Goal: Information Seeking & Learning: Learn about a topic

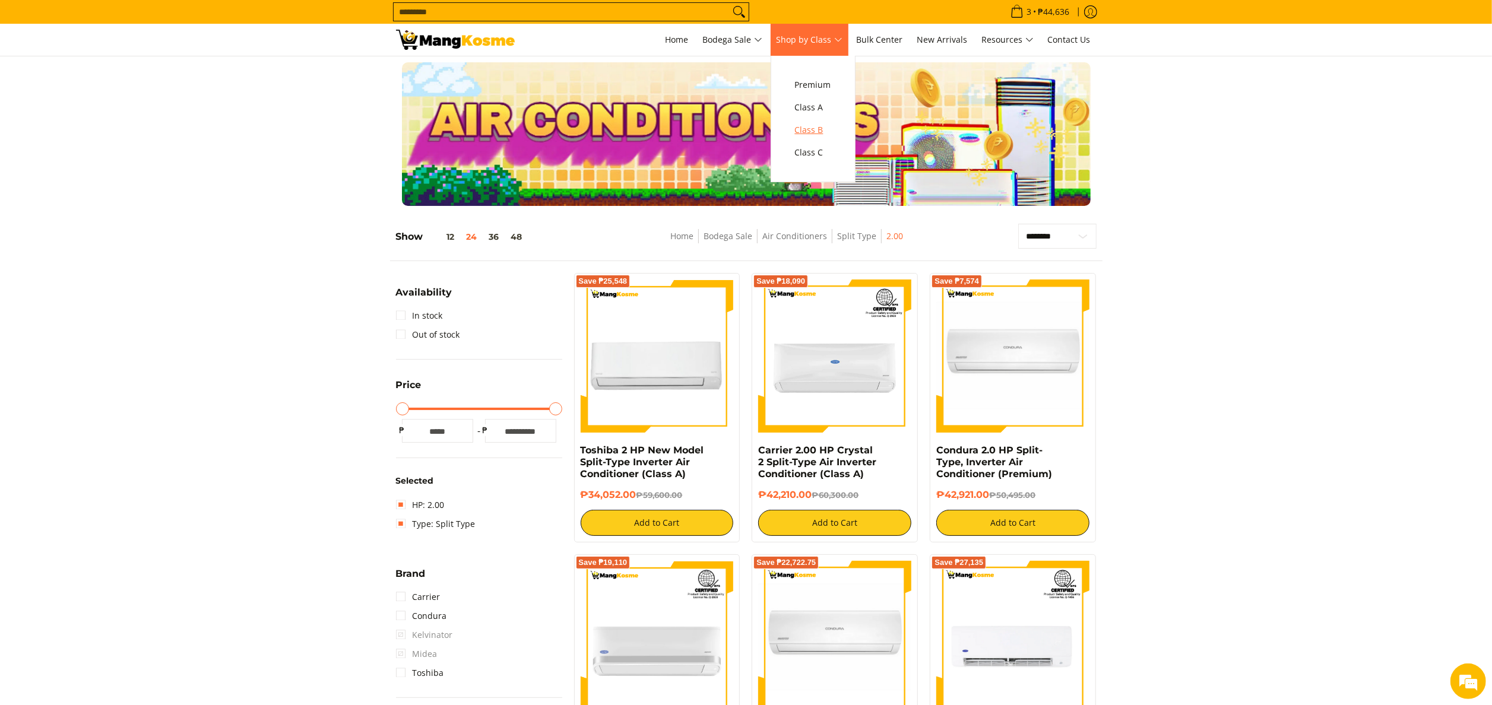
click at [811, 136] on span "Class B" at bounding box center [813, 130] width 36 height 15
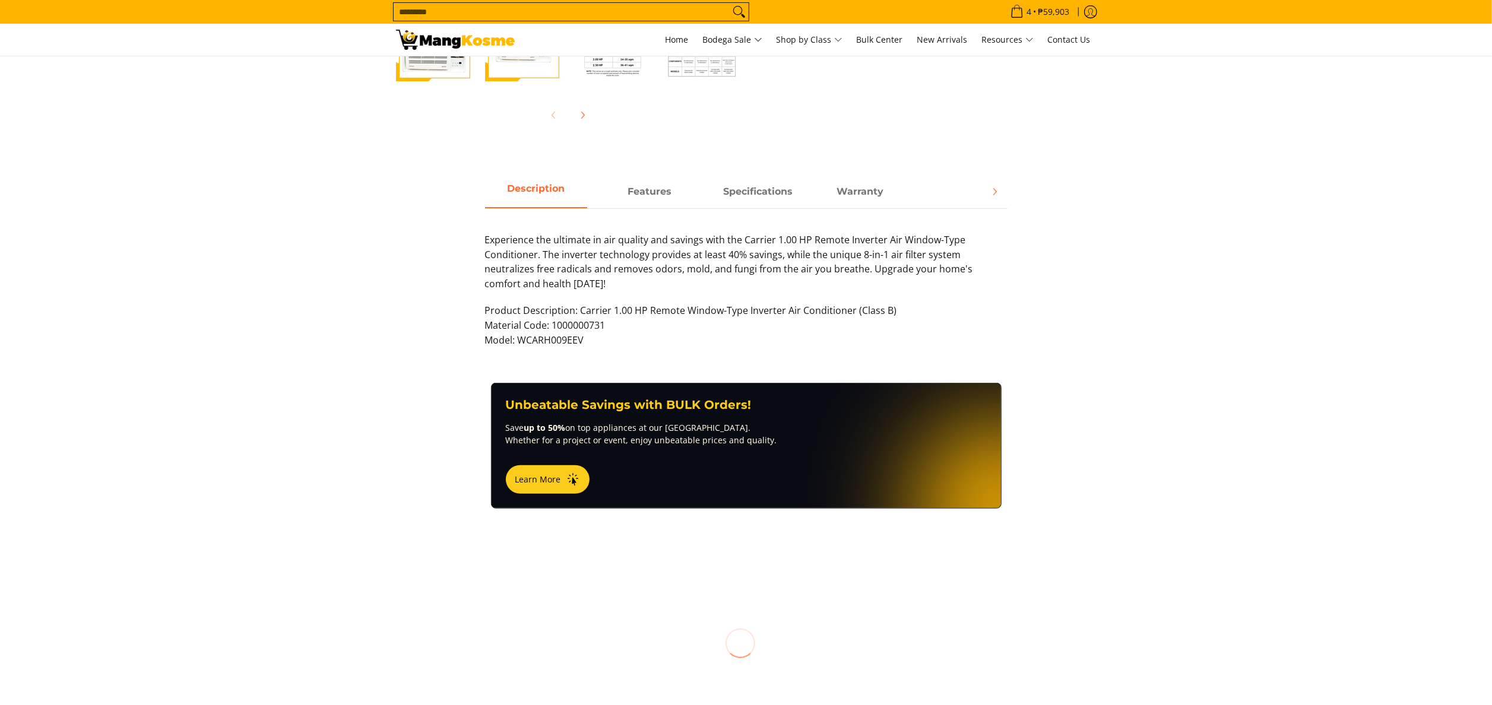
scroll to position [475, 0]
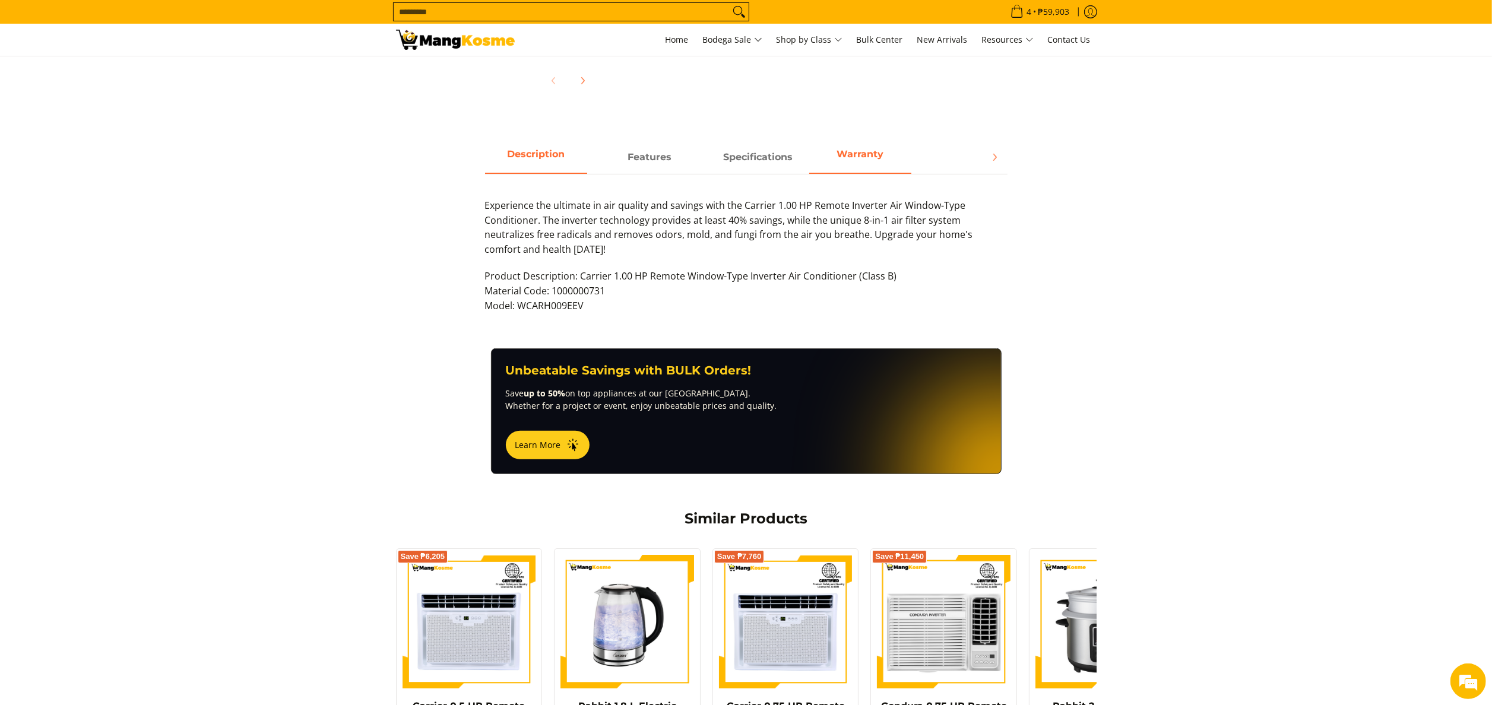
click at [856, 162] on span "Warranty" at bounding box center [860, 157] width 102 height 21
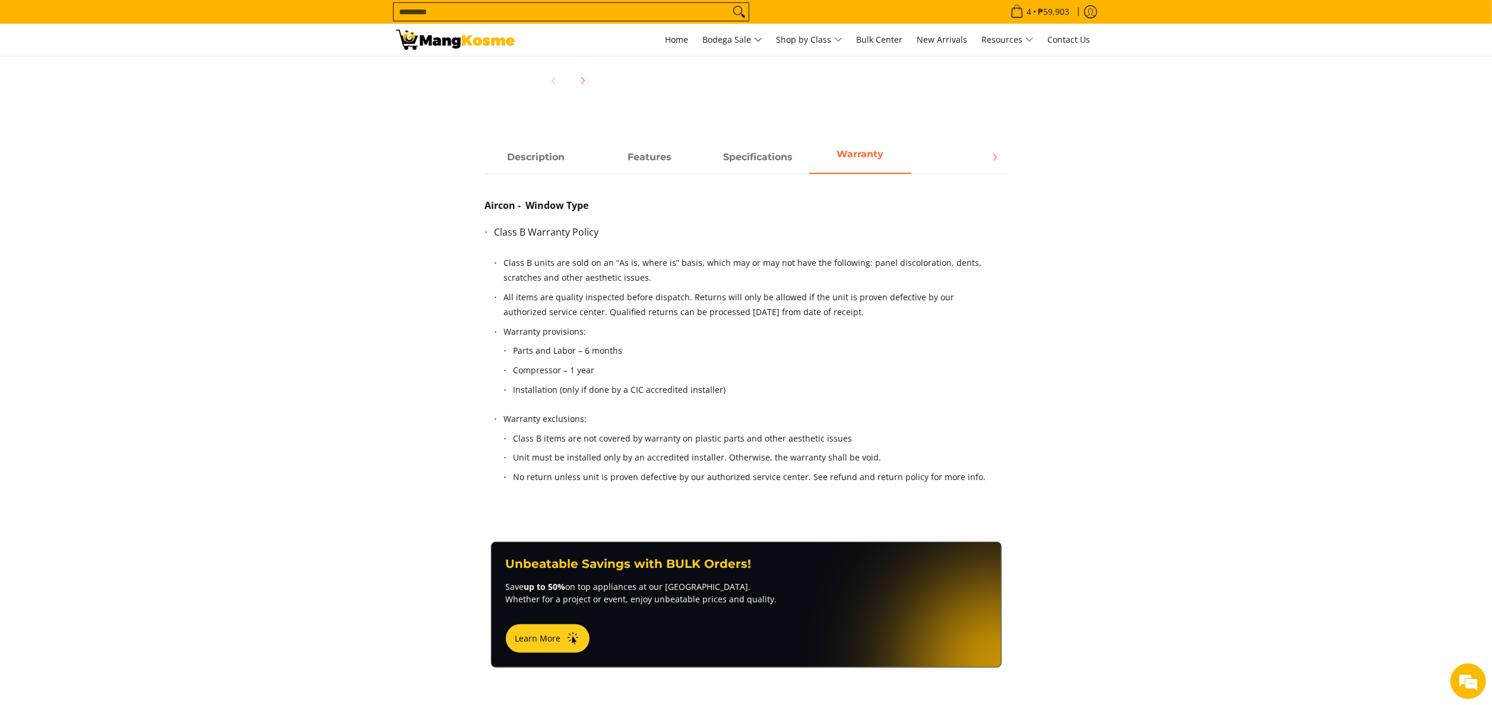
scroll to position [0, 0]
click at [903, 355] on li "Parts and Labor – 6 months" at bounding box center [751, 354] width 475 height 20
click at [906, 355] on li "Parts and Labor – 6 months" at bounding box center [751, 354] width 475 height 20
